Goal: Find specific fact: Find specific fact

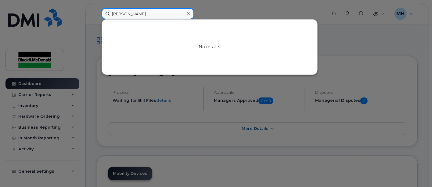
drag, startPoint x: 140, startPoint y: 17, endPoint x: -119, endPoint y: 28, distance: 258.6
paste input "[PERSON_NAME]"
click at [139, 13] on input "[PERSON_NAME]" at bounding box center [148, 13] width 93 height 11
drag, startPoint x: 139, startPoint y: 14, endPoint x: -43, endPoint y: 13, distance: 182.0
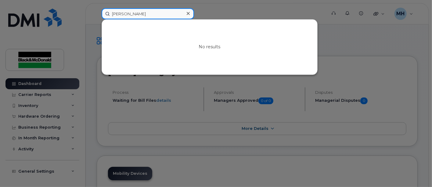
paste input "[PERSON_NAME]"
drag, startPoint x: 128, startPoint y: 15, endPoint x: 139, endPoint y: 16, distance: 11.6
click at [128, 15] on input "[PERSON_NAME]" at bounding box center [148, 13] width 93 height 11
drag, startPoint x: 130, startPoint y: 16, endPoint x: -107, endPoint y: 21, distance: 237.4
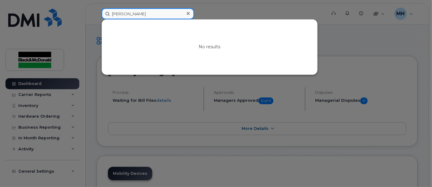
paste input "[PERSON_NAME]"
type input "[PERSON_NAME]"
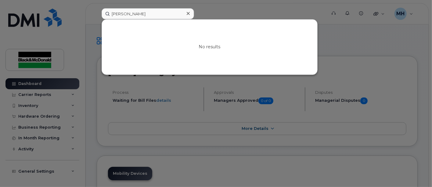
click at [308, 90] on div at bounding box center [216, 93] width 432 height 187
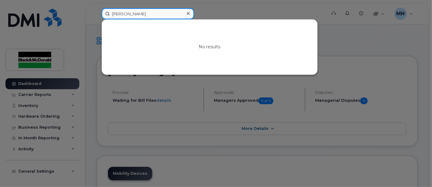
drag, startPoint x: 115, startPoint y: 14, endPoint x: 131, endPoint y: 16, distance: 16.7
click at [114, 14] on input "[PERSON_NAME]" at bounding box center [148, 13] width 93 height 11
drag, startPoint x: 130, startPoint y: 13, endPoint x: 103, endPoint y: 16, distance: 28.0
click at [97, 16] on div "[PERSON_NAME] No results" at bounding box center [212, 13] width 231 height 11
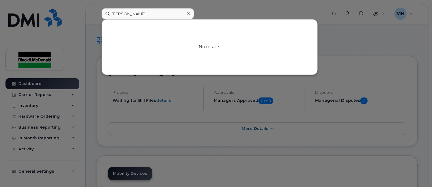
click at [186, 13] on div at bounding box center [188, 13] width 9 height 9
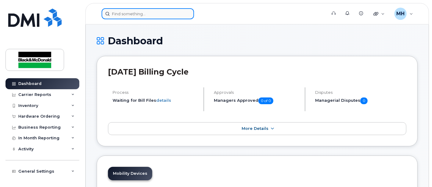
click at [117, 16] on input at bounding box center [148, 13] width 93 height 11
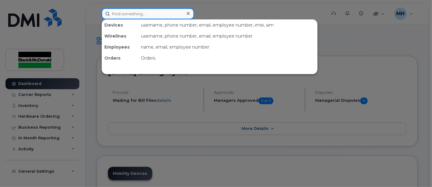
paste input "[PERSON_NAME]"
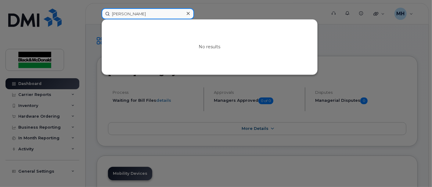
drag, startPoint x: 123, startPoint y: 16, endPoint x: 19, endPoint y: 17, distance: 104.5
click at [97, 17] on div "[PERSON_NAME] No results" at bounding box center [212, 13] width 231 height 11
paste input "[PERSON_NAME]"
type input "[PERSON_NAME]"
